Goal: Information Seeking & Learning: Learn about a topic

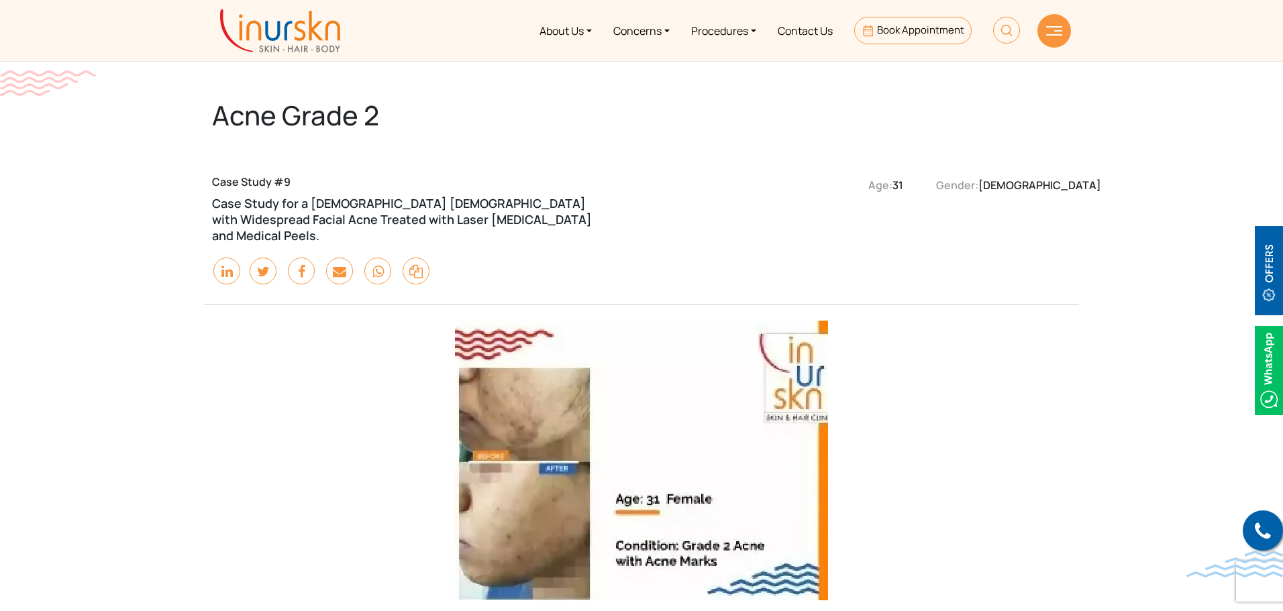
click at [1055, 29] on img at bounding box center [1054, 30] width 16 height 9
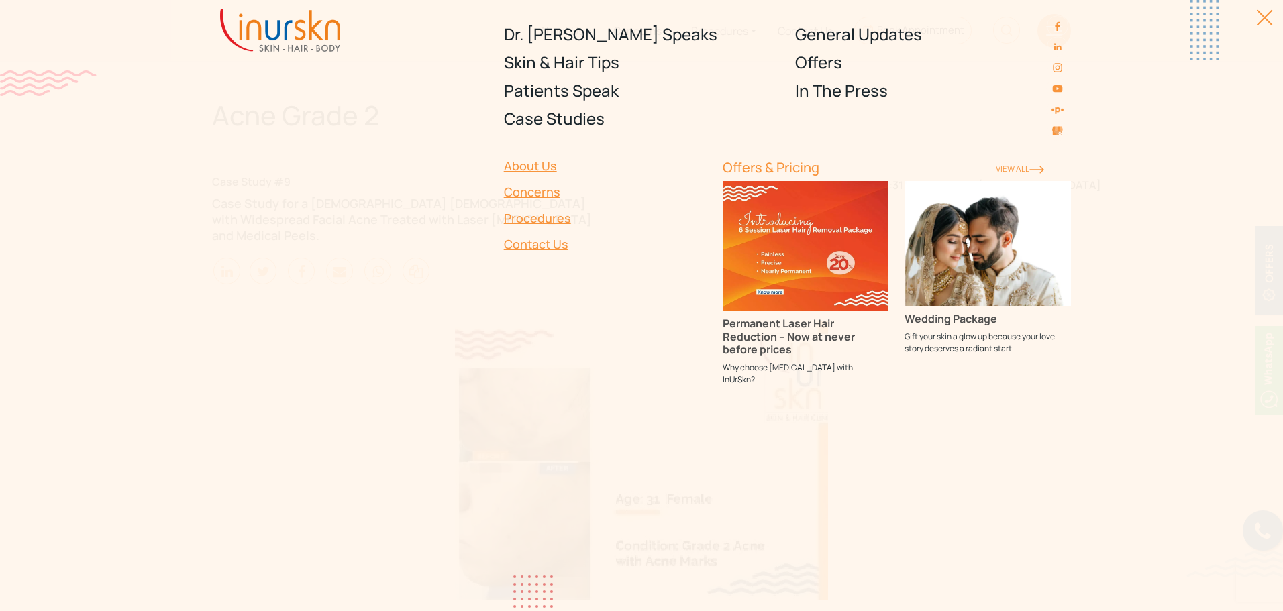
click at [1267, 15] on div at bounding box center [1257, 24] width 30 height 30
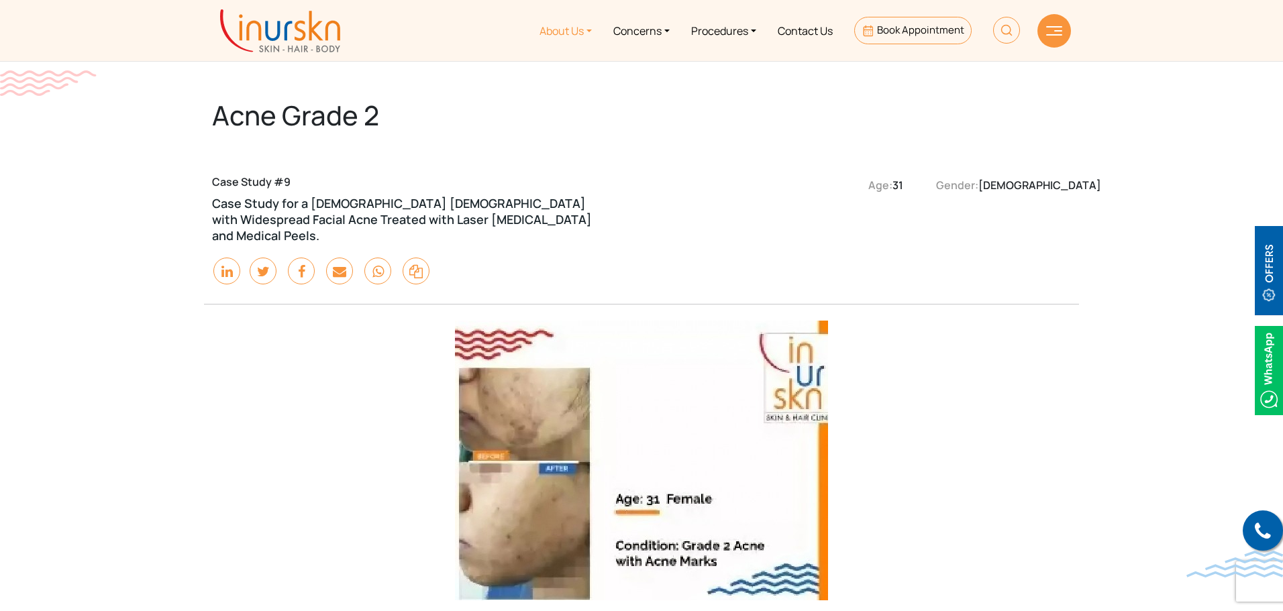
click at [584, 28] on link "About Us" at bounding box center [566, 30] width 74 height 50
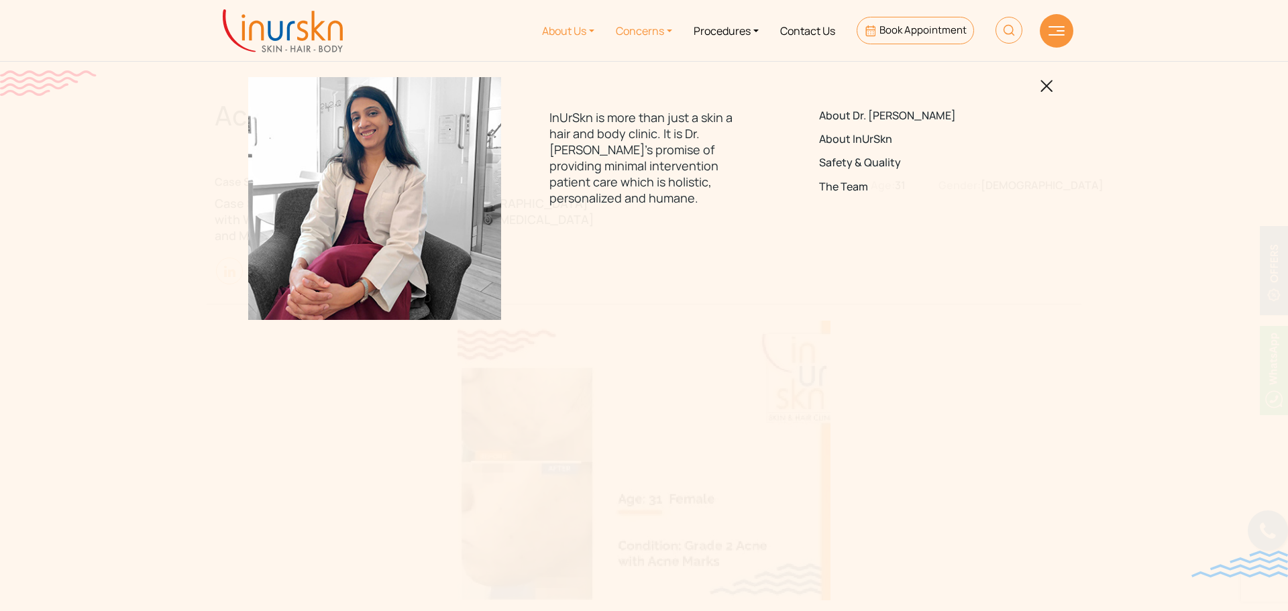
click at [665, 29] on link "Concerns" at bounding box center [644, 30] width 78 height 50
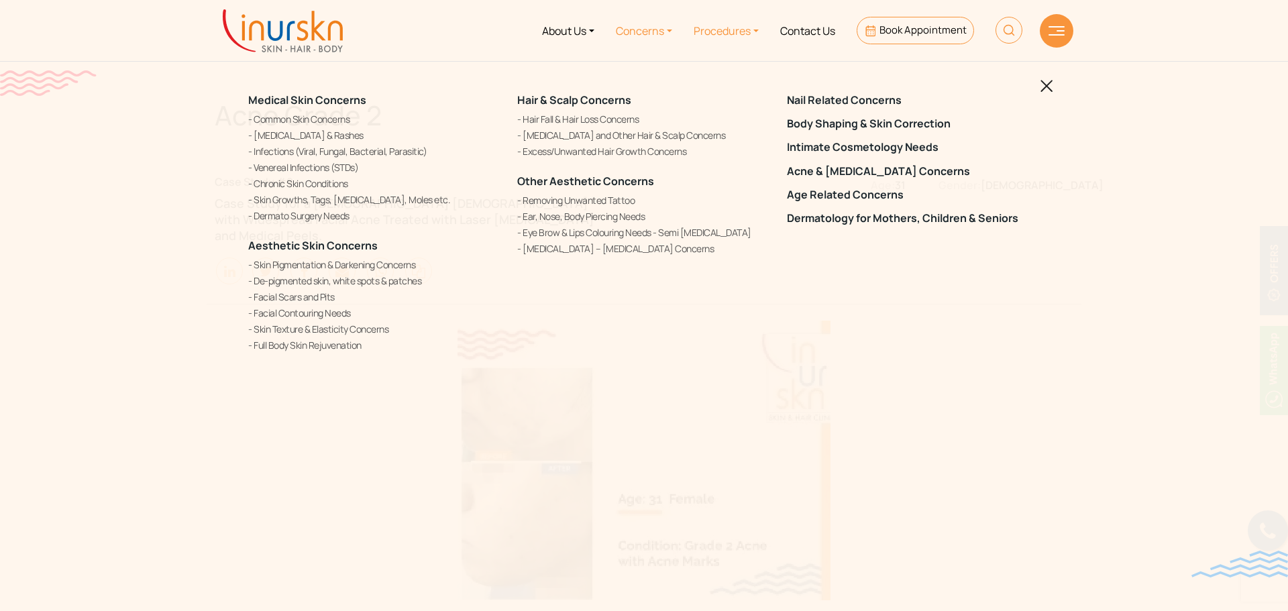
click at [756, 31] on link "Procedures" at bounding box center [726, 30] width 87 height 50
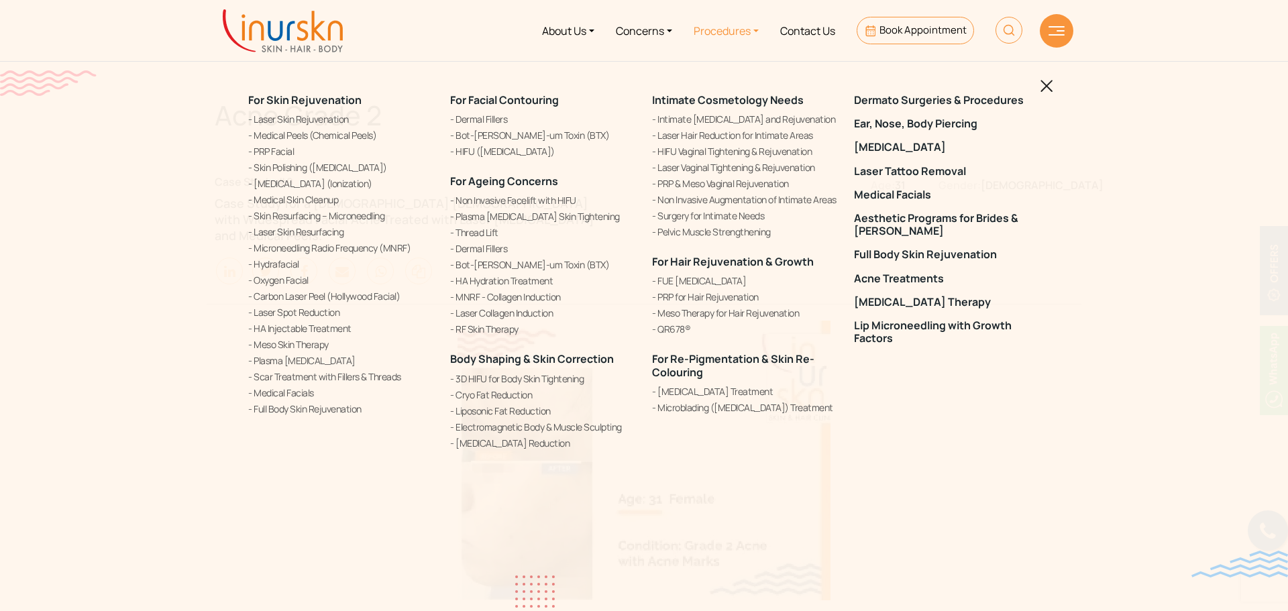
click at [1045, 86] on img at bounding box center [1047, 86] width 13 height 13
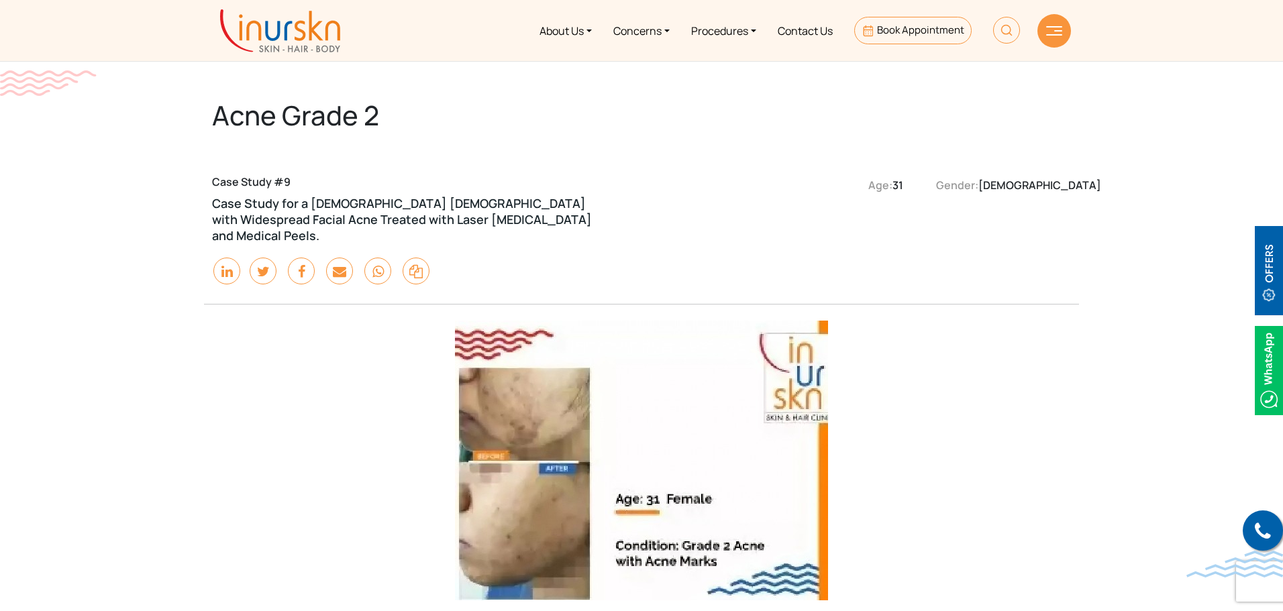
click at [299, 33] on img at bounding box center [280, 30] width 120 height 43
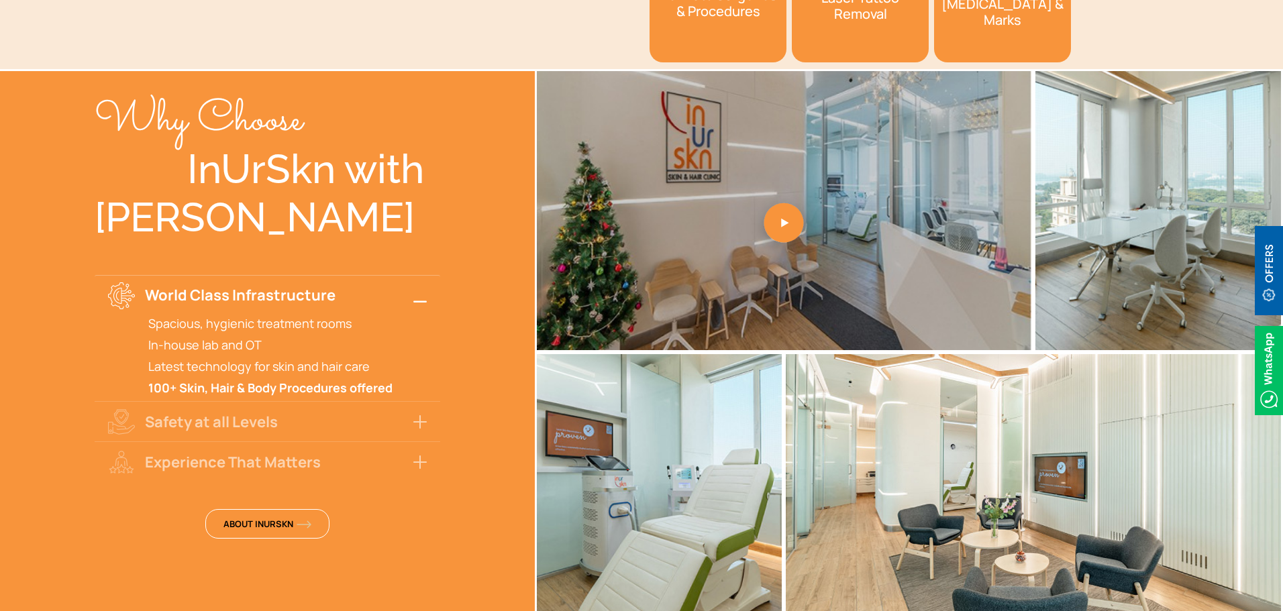
scroll to position [2415, 0]
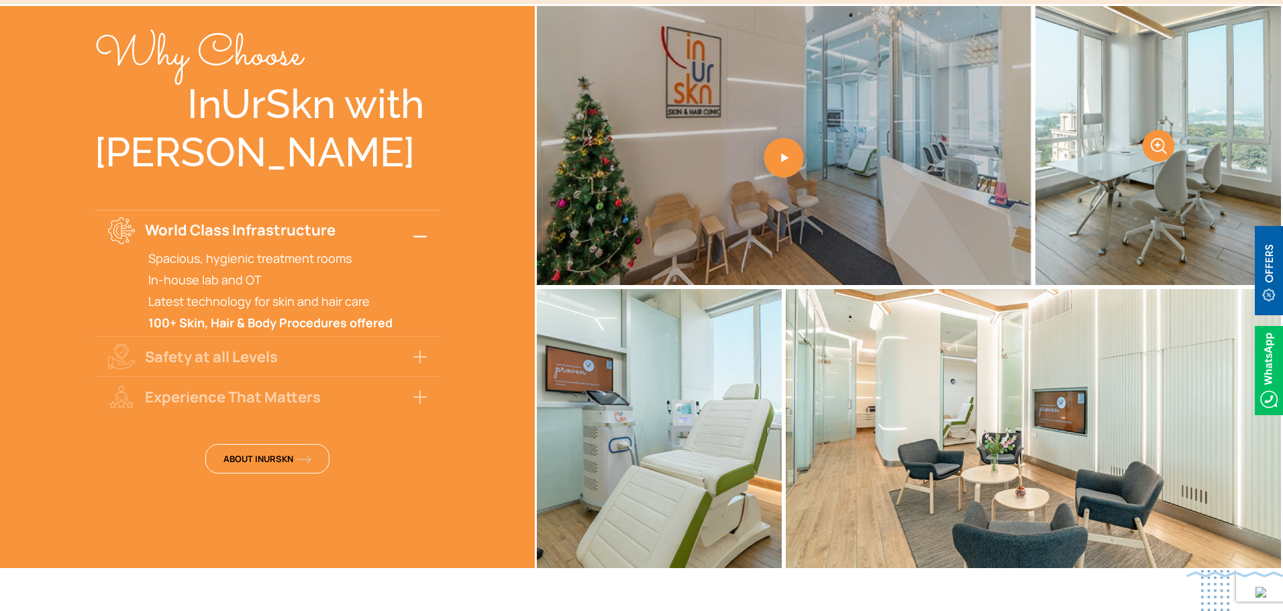
click at [1126, 186] on link at bounding box center [1158, 145] width 246 height 279
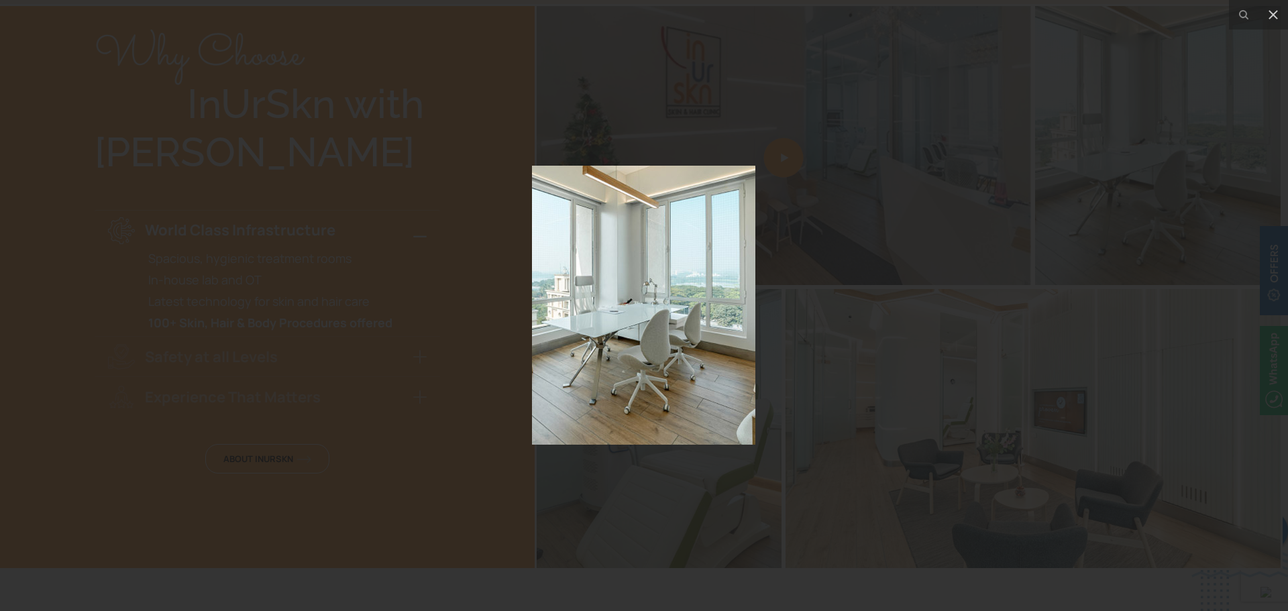
click at [1206, 118] on div at bounding box center [644, 305] width 1288 height 611
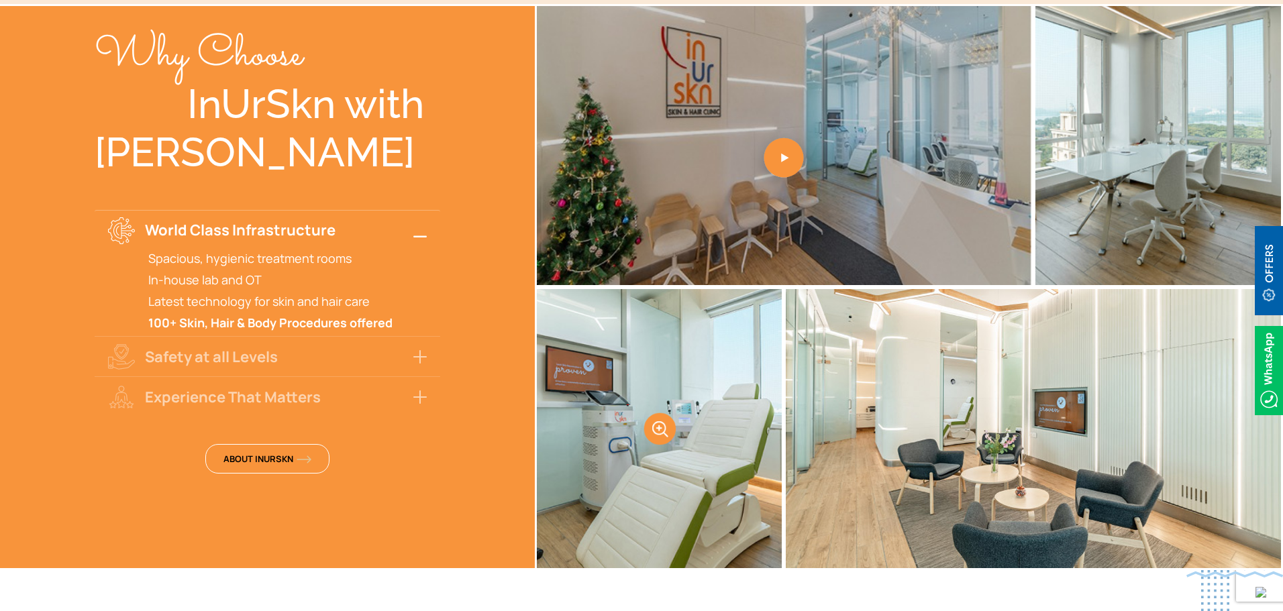
click at [545, 402] on link at bounding box center [660, 428] width 246 height 279
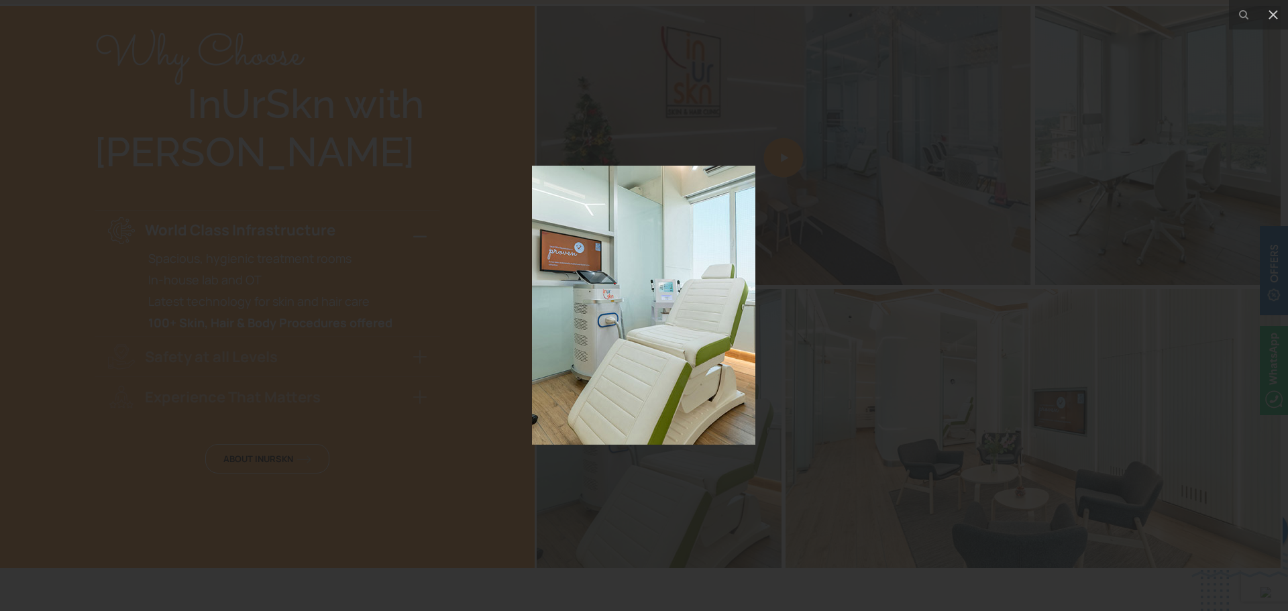
click at [935, 290] on div at bounding box center [644, 305] width 1288 height 611
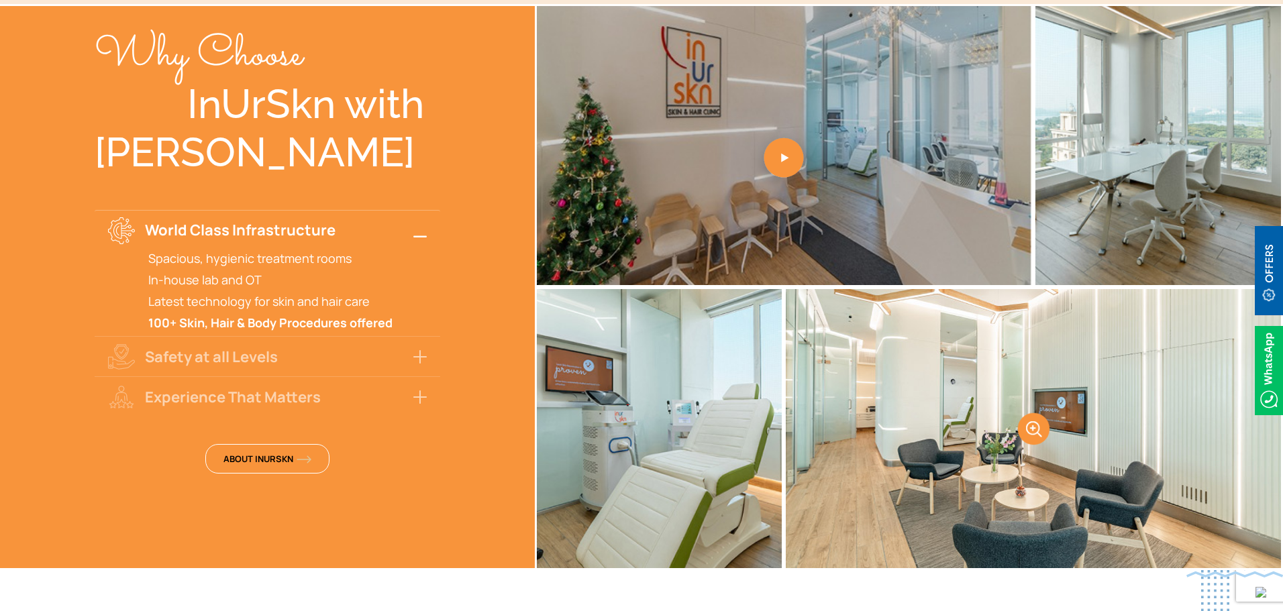
click at [953, 424] on link at bounding box center [1033, 428] width 495 height 279
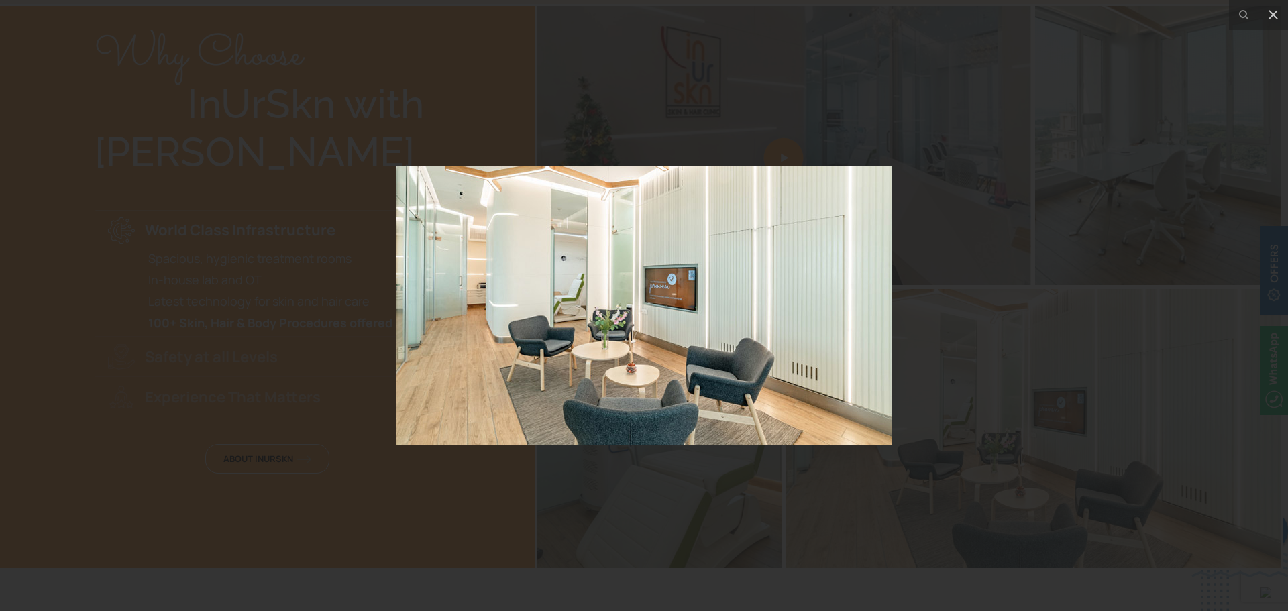
click at [926, 422] on div at bounding box center [644, 305] width 1288 height 611
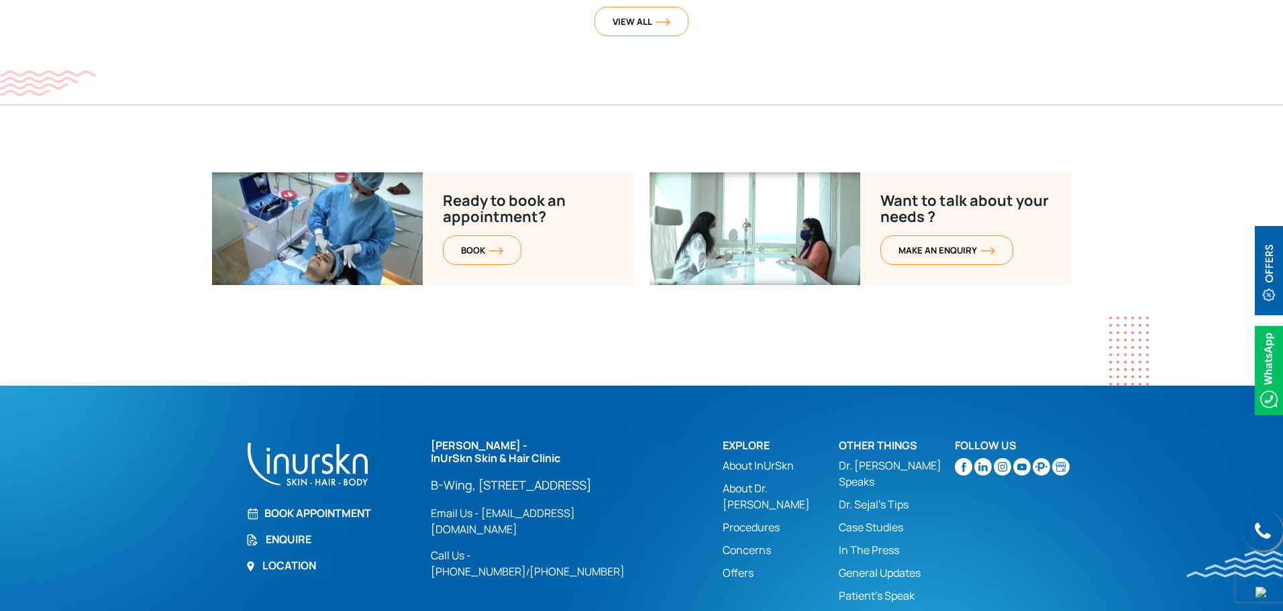
scroll to position [5304, 0]
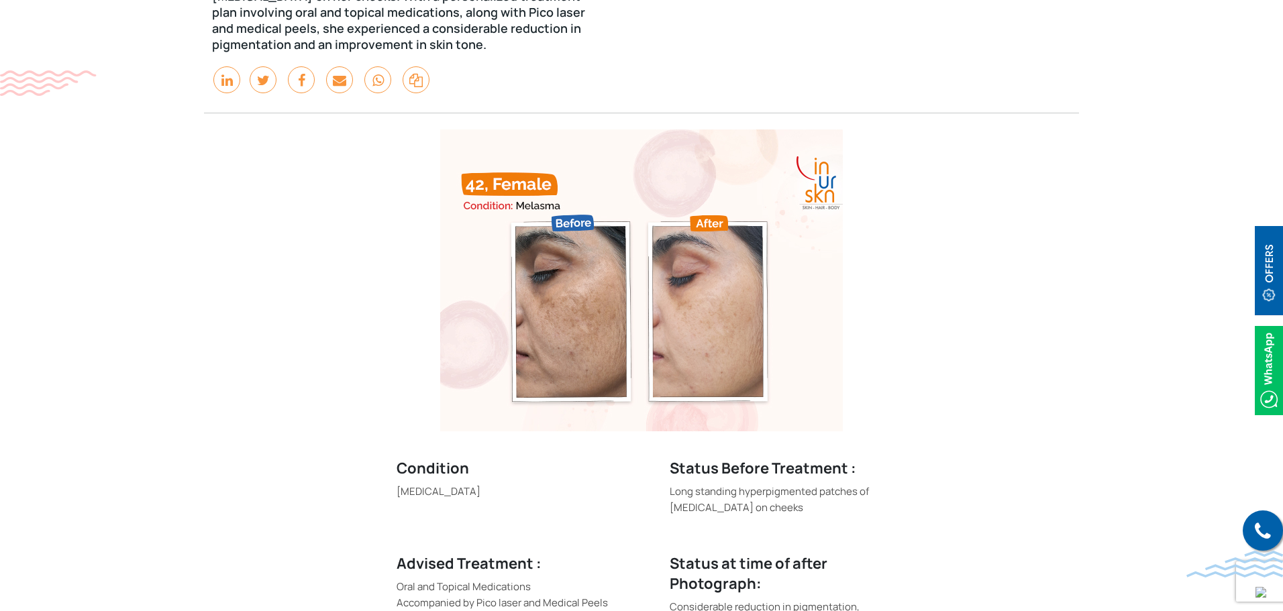
scroll to position [268, 0]
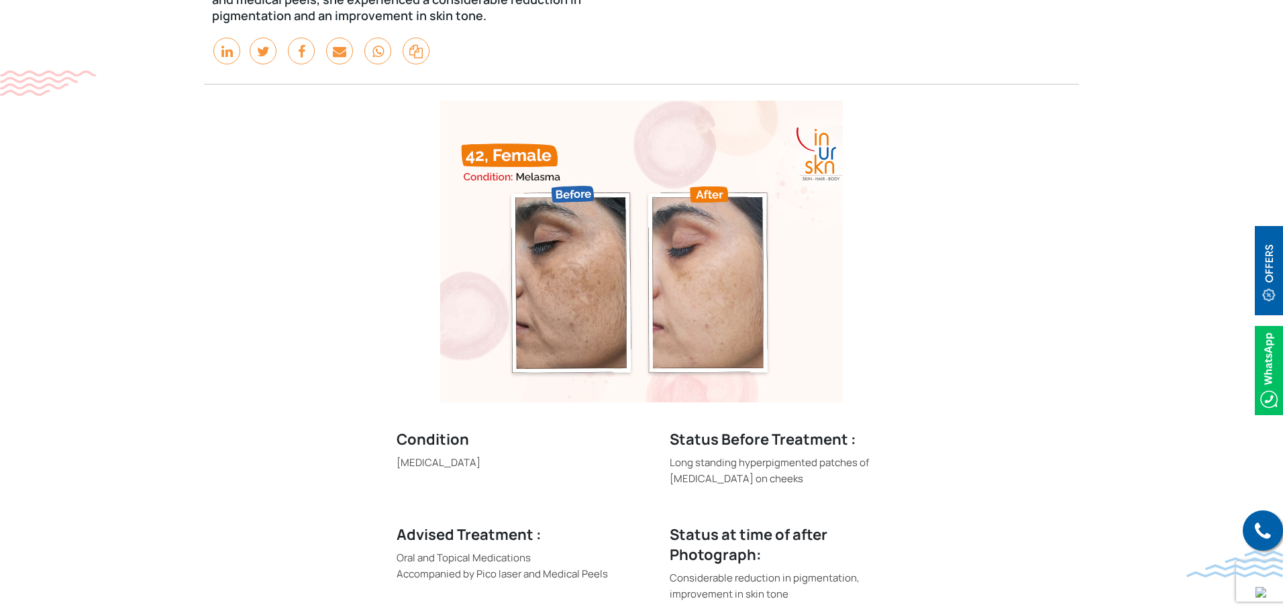
click at [313, 266] on div "Condition Melasma Status Before Treatment : Long standing hyperpigmented patche…" at bounding box center [641, 413] width 656 height 624
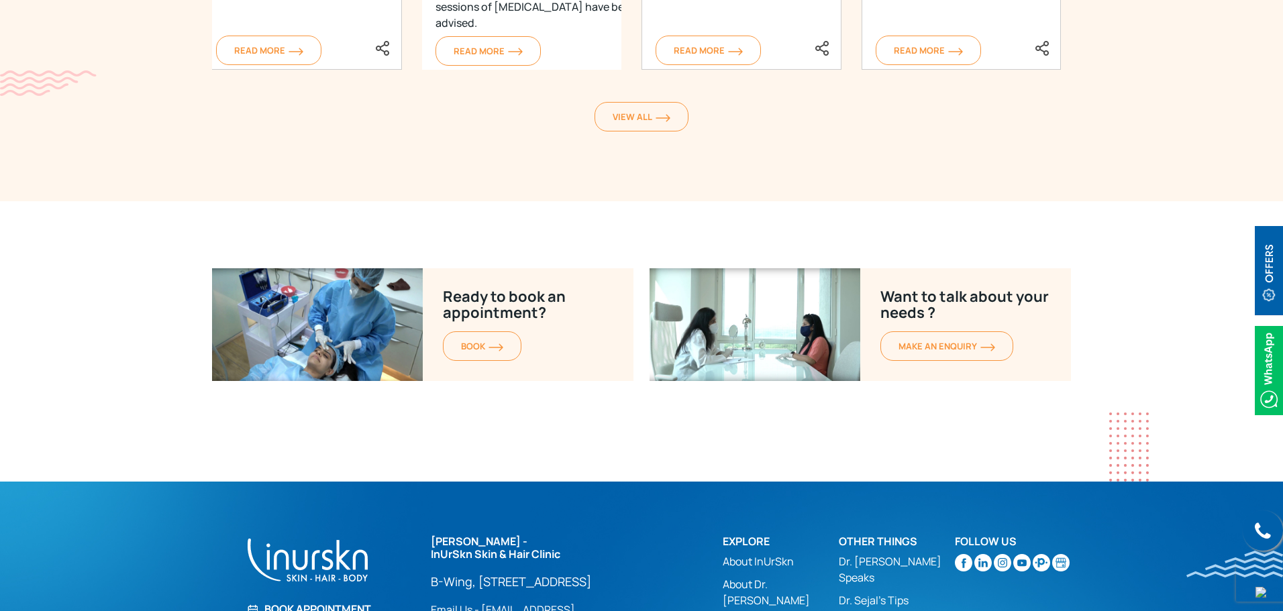
scroll to position [1610, 0]
